Goal: Information Seeking & Learning: Learn about a topic

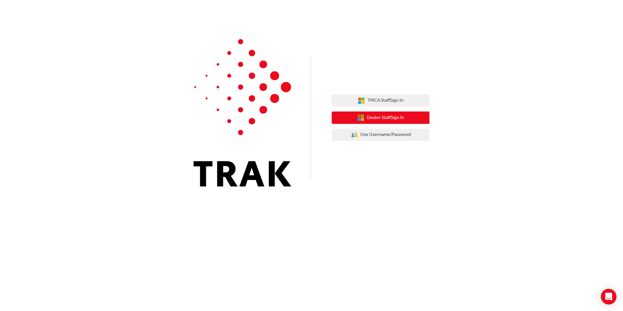
click at [404, 120] on span "Dealer Staff Sign In" at bounding box center [385, 117] width 37 height 7
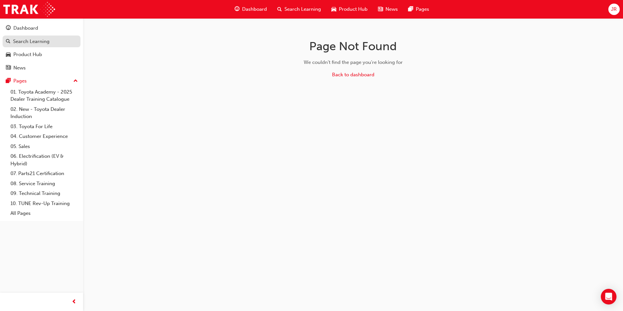
click at [34, 38] on div "Search Learning" at bounding box center [31, 41] width 36 height 7
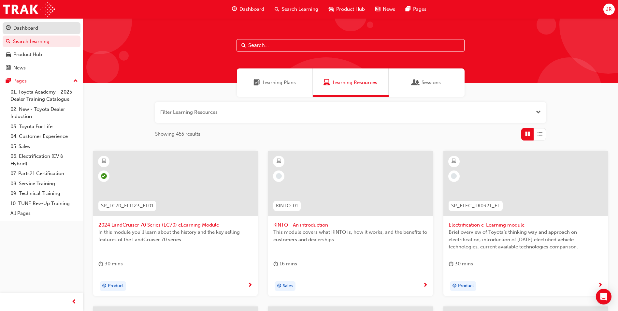
click at [35, 26] on div "Dashboard" at bounding box center [25, 27] width 25 height 7
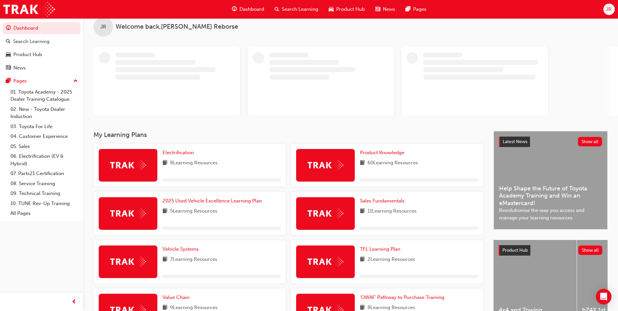
scroll to position [33, 0]
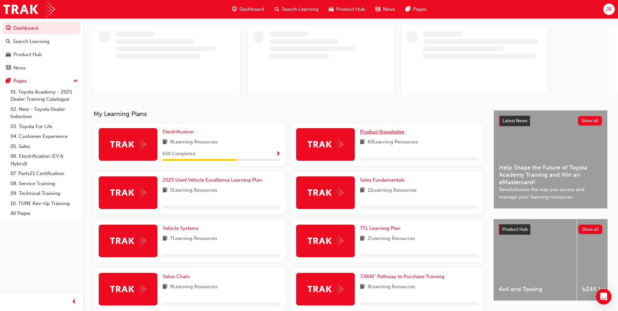
click at [387, 131] on span "Product Knowledge" at bounding box center [382, 132] width 44 height 6
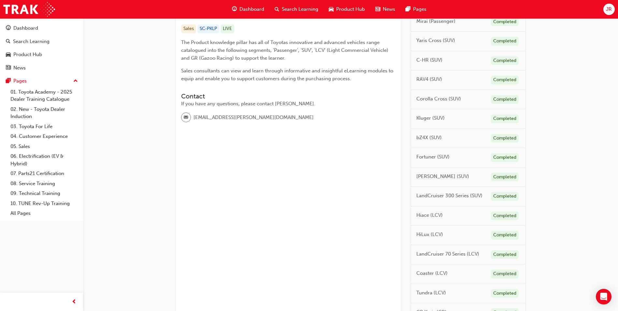
scroll to position [130, 0]
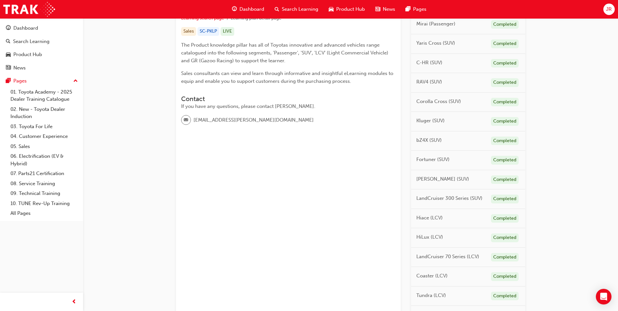
click at [434, 81] on span "RAV4 (SUV)" at bounding box center [429, 81] width 26 height 7
click at [496, 82] on div "Completed" at bounding box center [505, 82] width 28 height 9
drag, startPoint x: 496, startPoint y: 82, endPoint x: 425, endPoint y: 78, distance: 70.8
click at [425, 78] on div "RAV4 (SUV) Completed" at bounding box center [468, 83] width 114 height 20
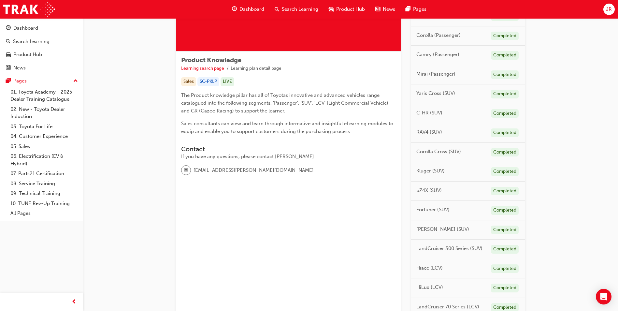
scroll to position [0, 0]
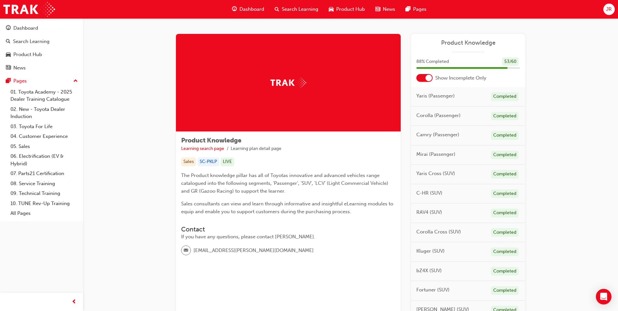
click at [303, 5] on div "Search Learning" at bounding box center [296, 9] width 54 height 13
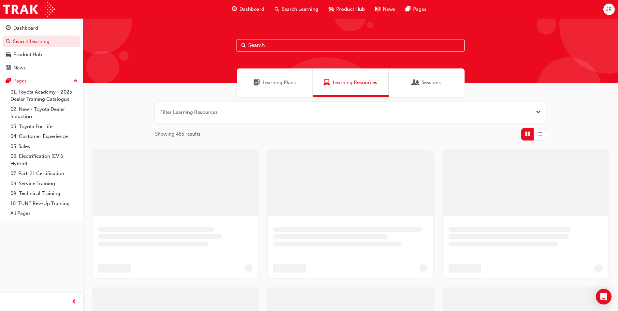
click at [264, 41] on input "text" at bounding box center [350, 45] width 228 height 12
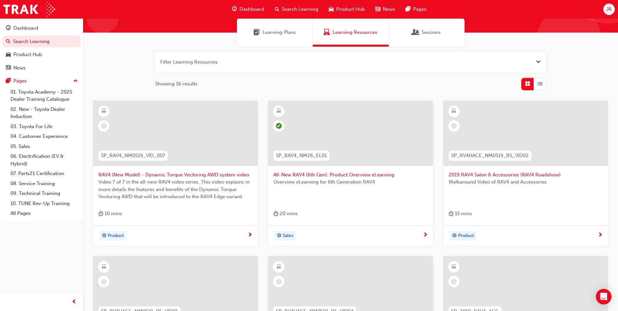
scroll to position [65, 0]
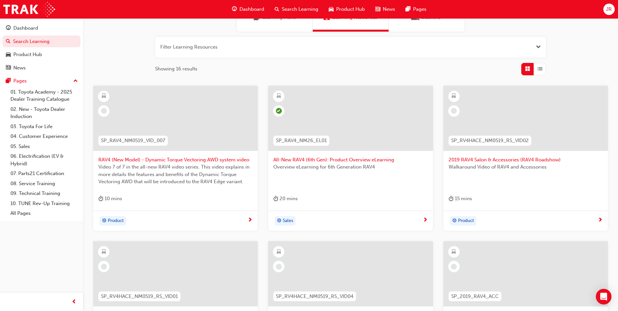
type input "rav4"
click at [283, 199] on div "20 mins" at bounding box center [285, 198] width 24 height 8
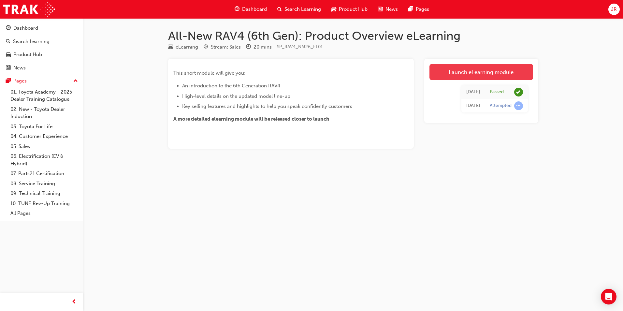
click at [489, 65] on link "Launch eLearning module" at bounding box center [481, 72] width 104 height 16
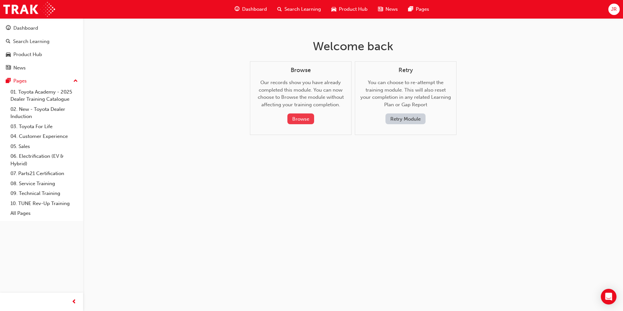
click at [298, 116] on button "Browse" at bounding box center [300, 118] width 27 height 11
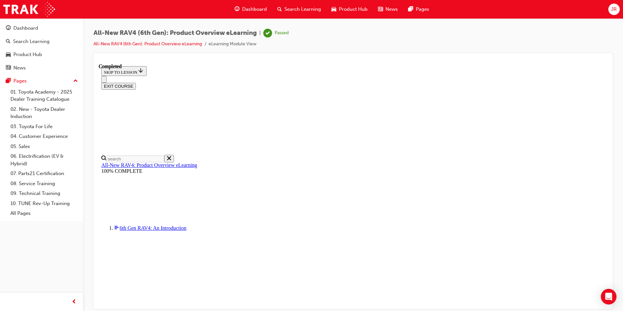
scroll to position [191, 0]
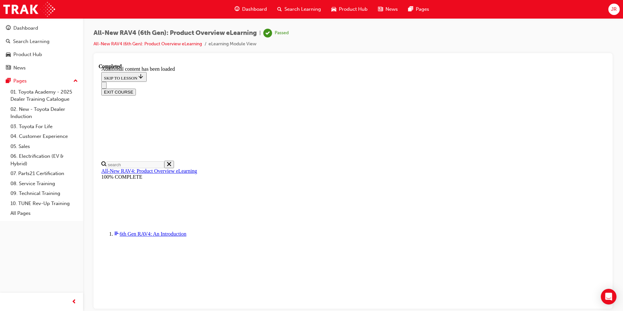
scroll to position [23, 0]
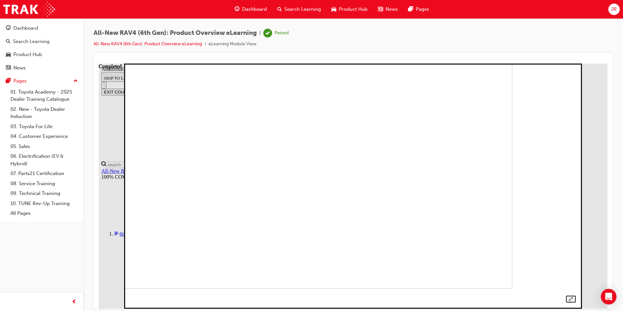
click at [289, 148] on img at bounding box center [294, 165] width 435 height 245
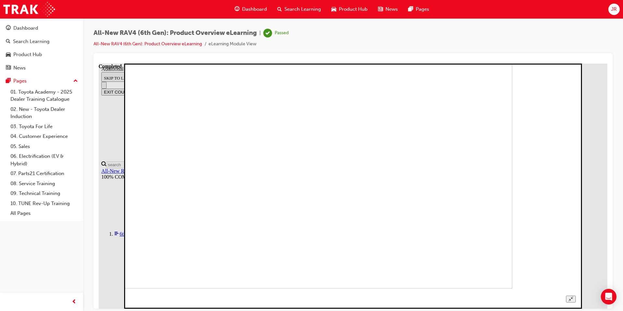
click at [501, 237] on img at bounding box center [294, 165] width 435 height 245
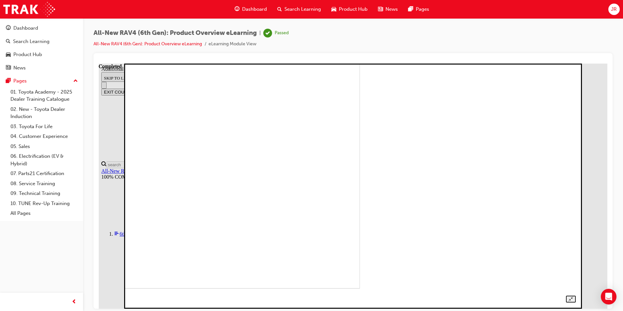
click at [360, 242] on img at bounding box center [141, 165] width 435 height 245
